Goal: Find specific page/section: Find specific page/section

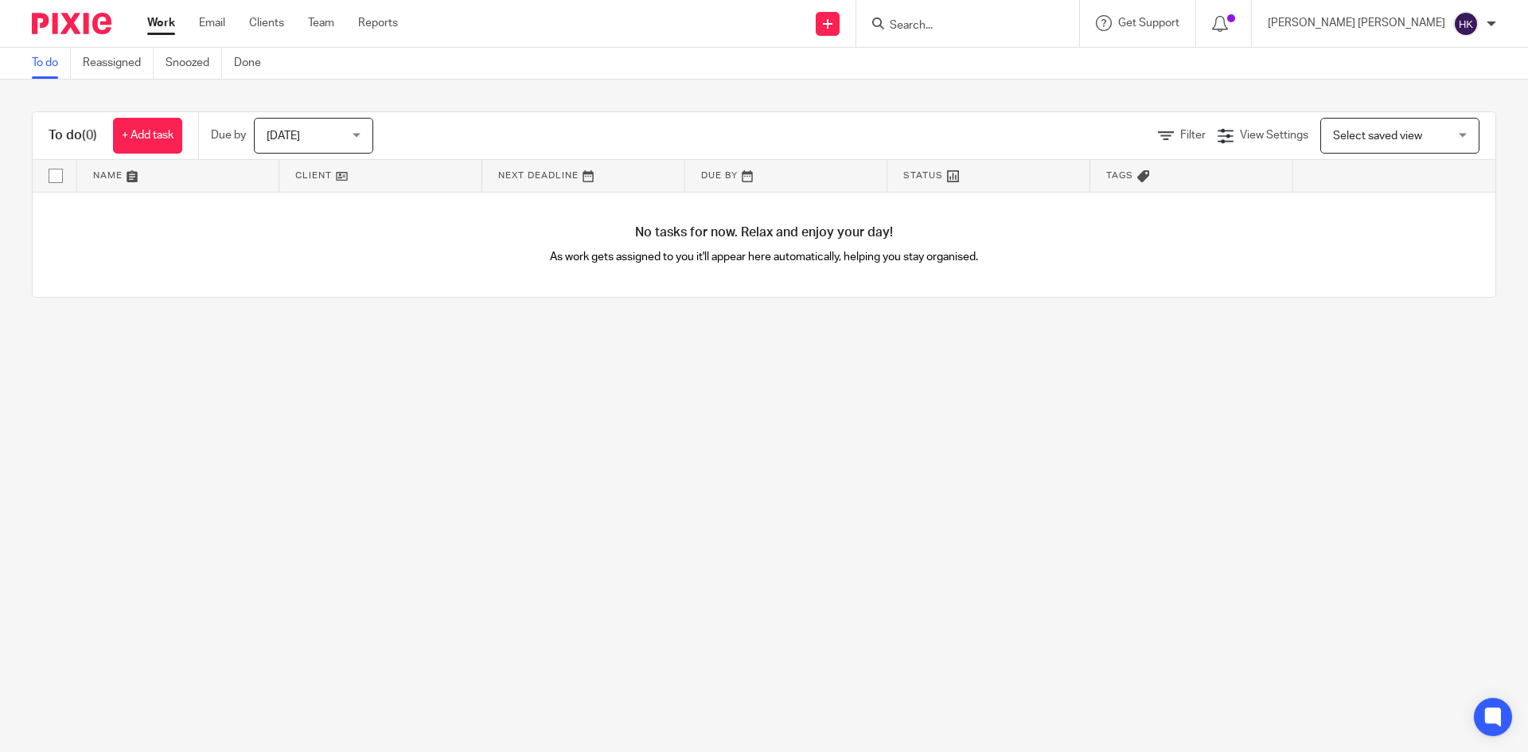
click at [1031, 33] on input "Search" at bounding box center [959, 26] width 143 height 14
type input "gt aut"
click at [1073, 84] on link at bounding box center [1043, 68] width 317 height 37
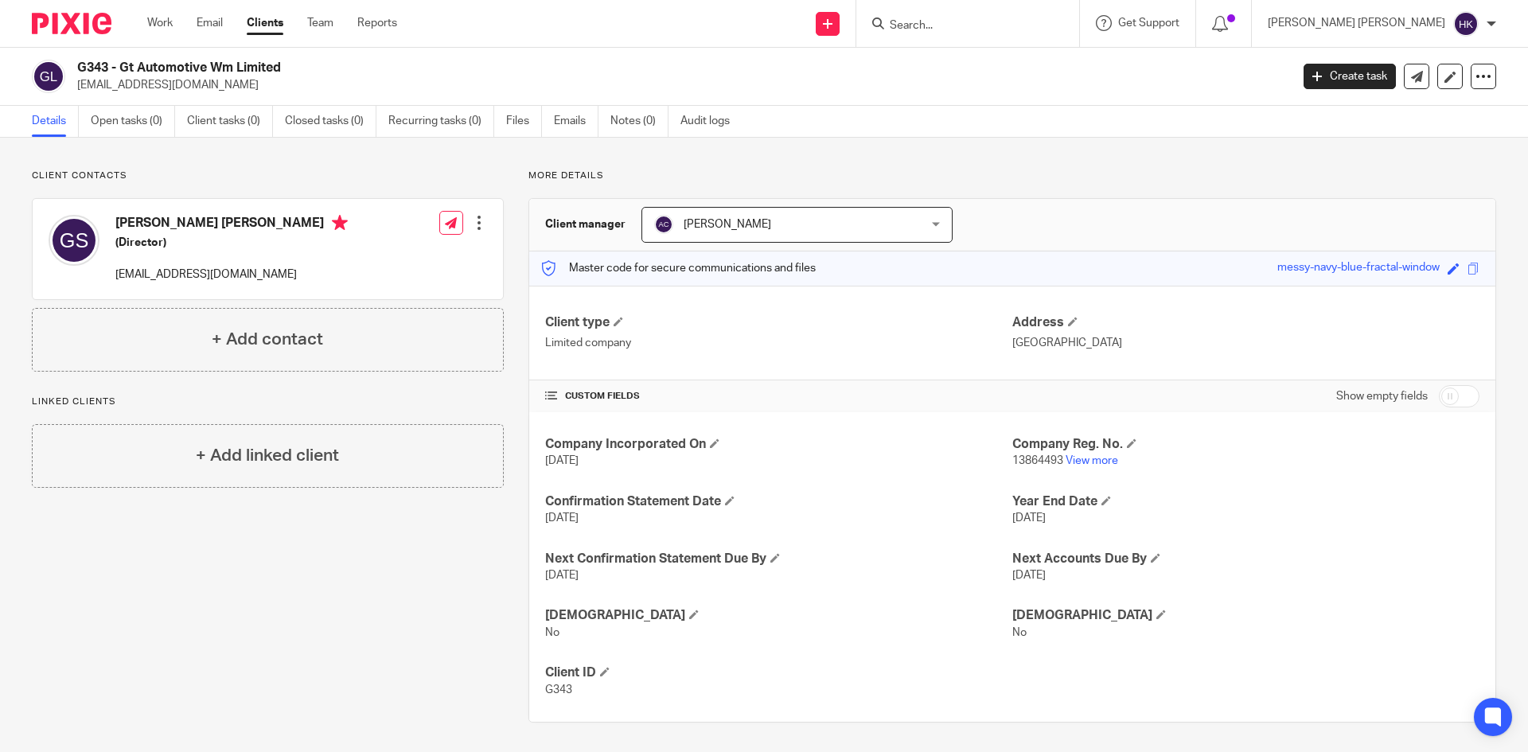
drag, startPoint x: 278, startPoint y: 71, endPoint x: 121, endPoint y: 67, distance: 156.8
click at [121, 67] on h2 "G343 - Gt Automotive Wm Limited" at bounding box center [558, 68] width 962 height 17
copy h2 "Gt Automotive Wm Limited"
